Goal: Task Accomplishment & Management: Manage account settings

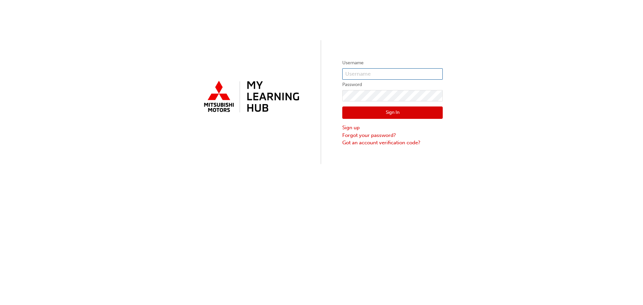
type input "0005002992"
click at [396, 112] on button "Sign In" at bounding box center [392, 112] width 100 height 13
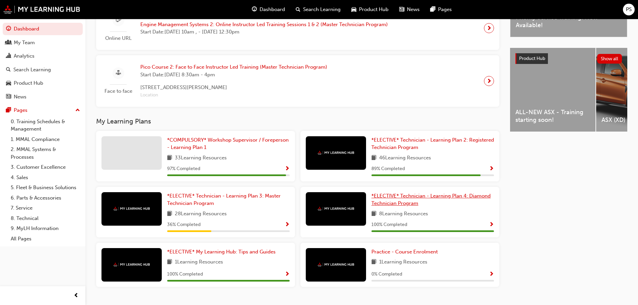
scroll to position [252, 0]
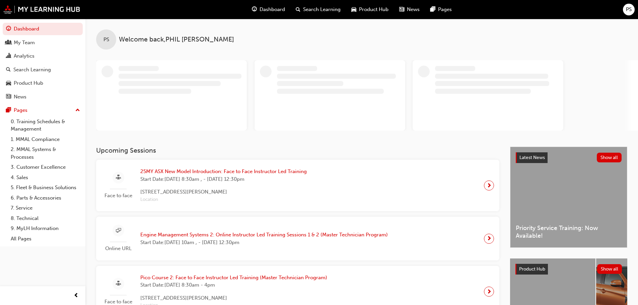
click at [630, 12] on span "PS" at bounding box center [629, 10] width 6 height 8
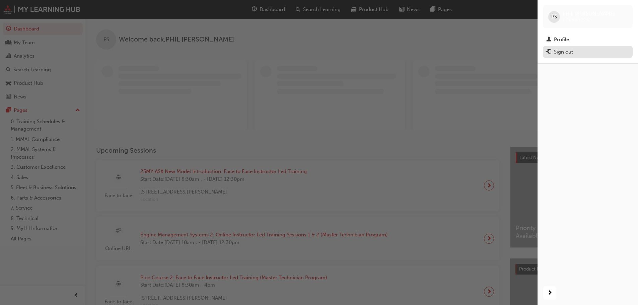
click at [587, 50] on div "Sign out" at bounding box center [587, 52] width 83 height 8
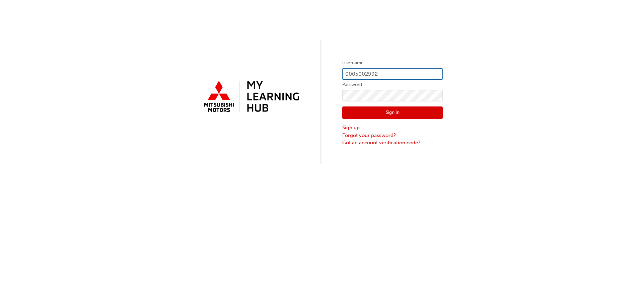
drag, startPoint x: 384, startPoint y: 73, endPoint x: 329, endPoint y: 70, distance: 56.0
click at [329, 70] on div "Username 0005002992 Password Sign In Sign up Forgot your password? Got an accou…" at bounding box center [321, 82] width 643 height 164
type input "0005837006"
click at [384, 107] on button "Sign In" at bounding box center [392, 112] width 100 height 13
